Goal: Transaction & Acquisition: Purchase product/service

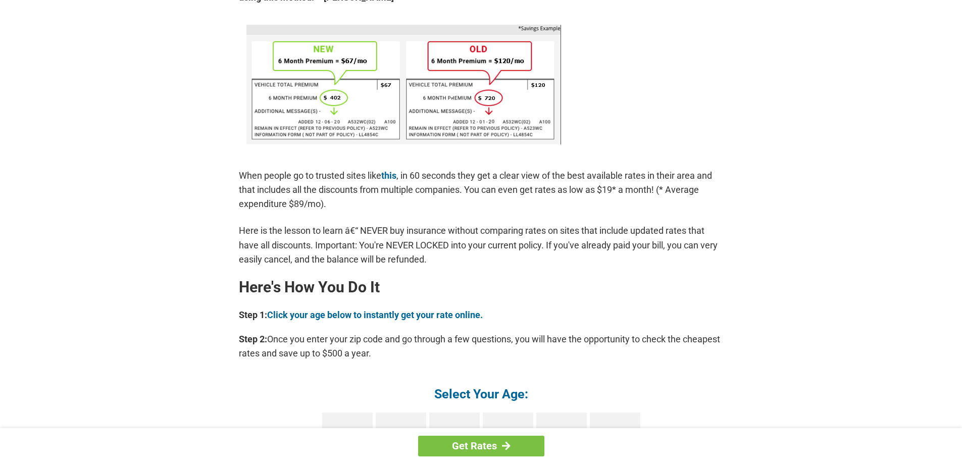
scroll to position [707, 0]
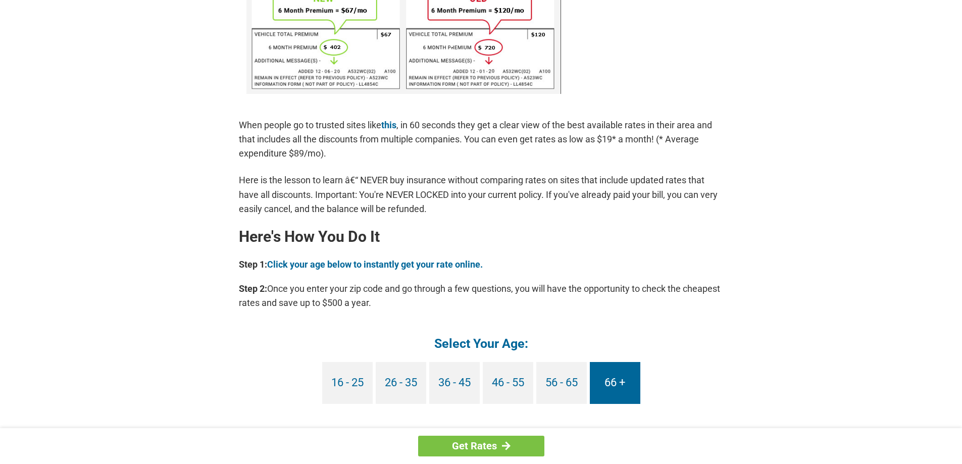
click at [611, 379] on link "66 +" at bounding box center [615, 383] width 50 height 42
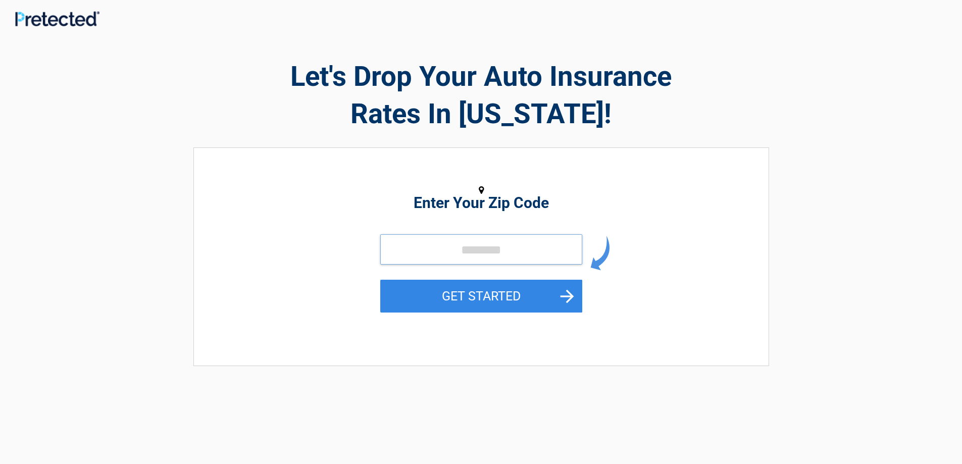
click at [464, 252] on input "tel" at bounding box center [481, 249] width 202 height 30
type input "*****"
click at [474, 288] on button "GET STARTED" at bounding box center [481, 296] width 202 height 33
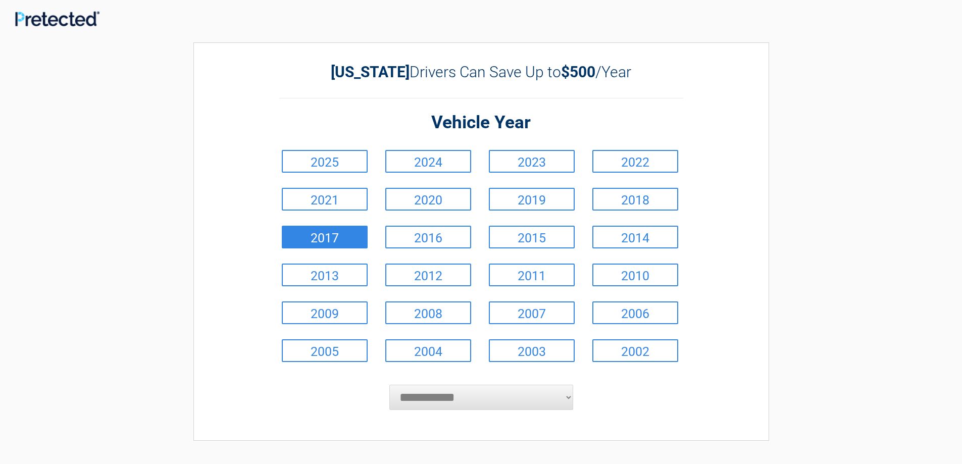
click at [320, 240] on link "2017" at bounding box center [325, 237] width 86 height 23
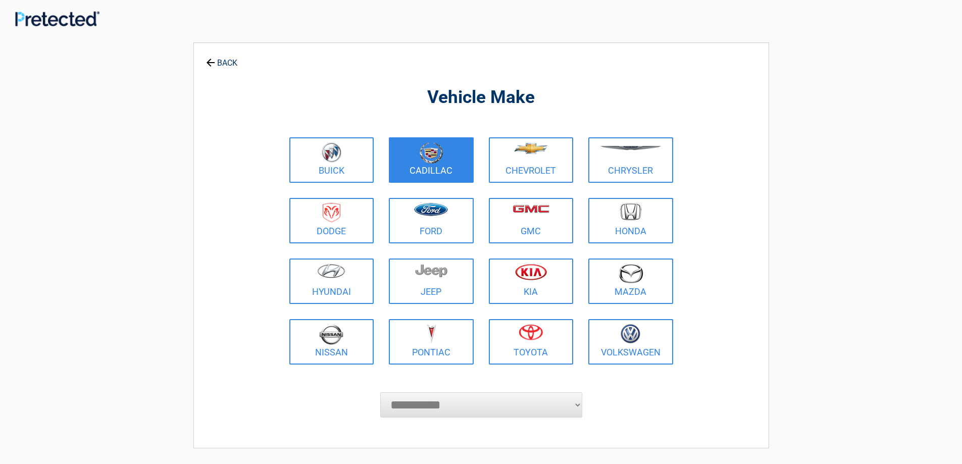
click at [424, 152] on img at bounding box center [431, 152] width 23 height 21
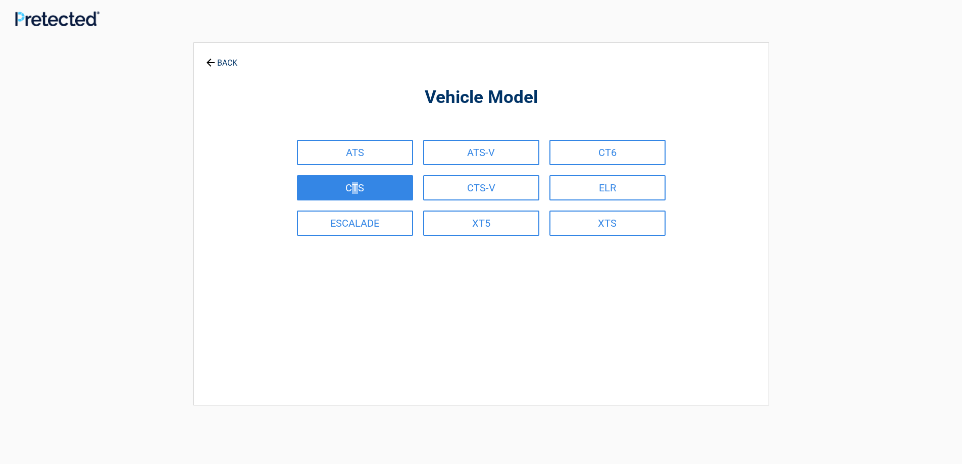
click at [355, 185] on link "CTS" at bounding box center [355, 187] width 116 height 25
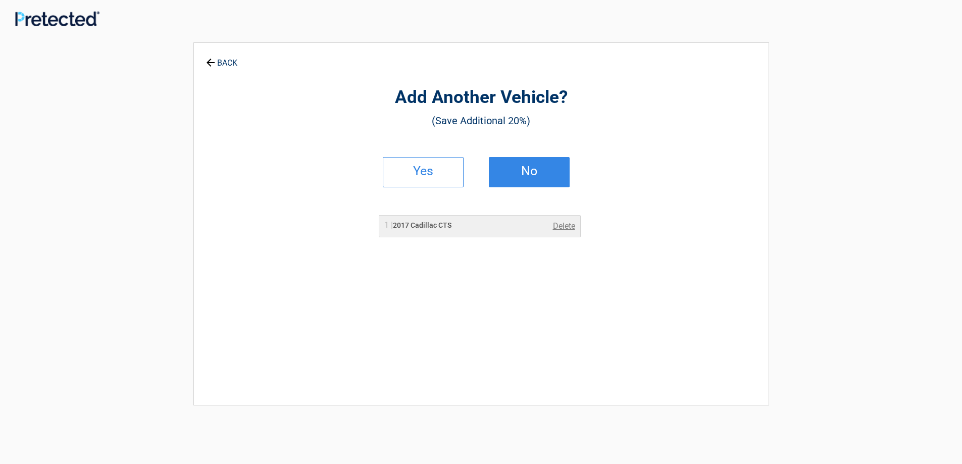
click at [521, 174] on h2 "No" at bounding box center [529, 171] width 60 height 7
